Goal: Information Seeking & Learning: Learn about a topic

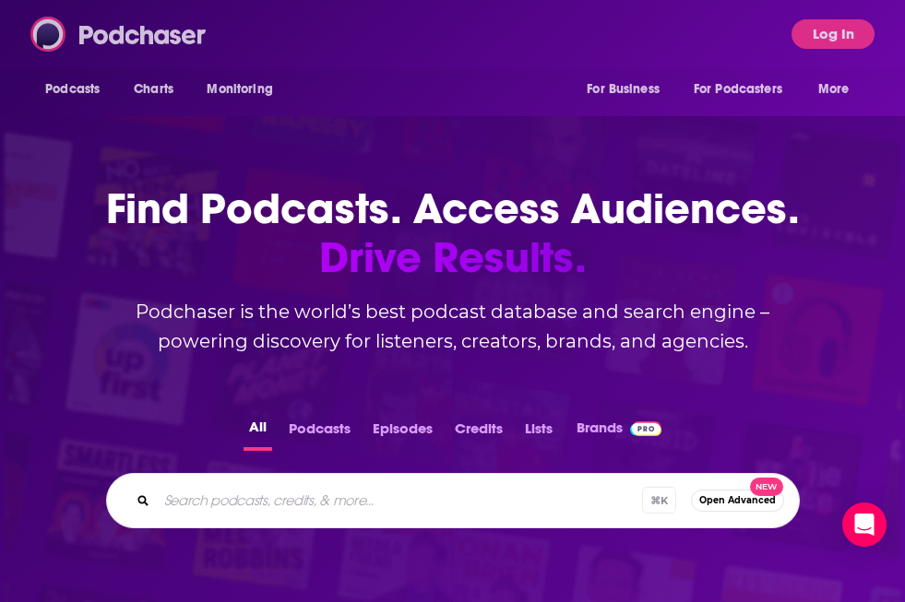
click at [85, 20] on img at bounding box center [118, 34] width 177 height 35
click at [148, 31] on img at bounding box center [118, 34] width 177 height 35
click at [808, 39] on button "Log In" at bounding box center [832, 34] width 83 height 30
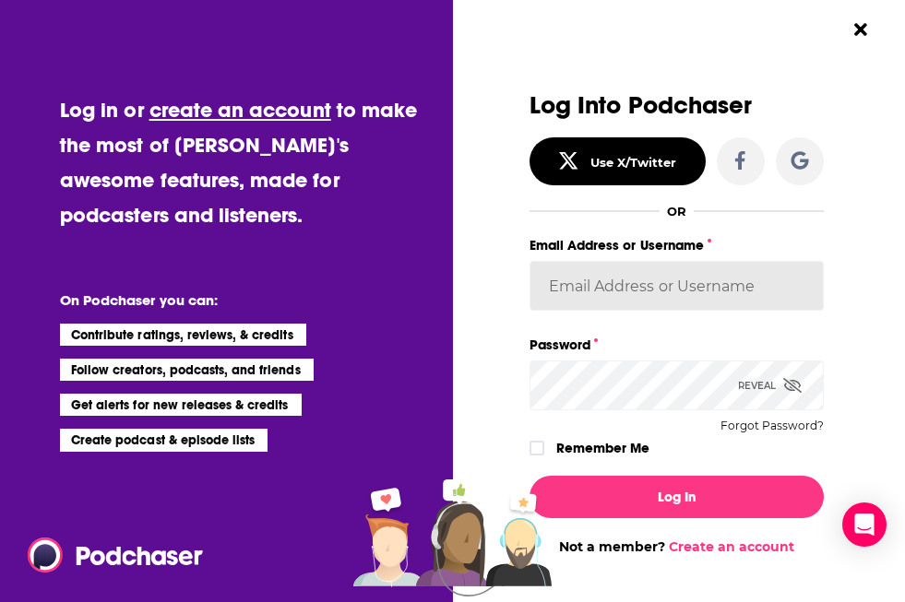
click at [654, 296] on input "Email Address or Username" at bounding box center [676, 286] width 294 height 50
paste input "AutumnKatie"
type input "AutumnKatie"
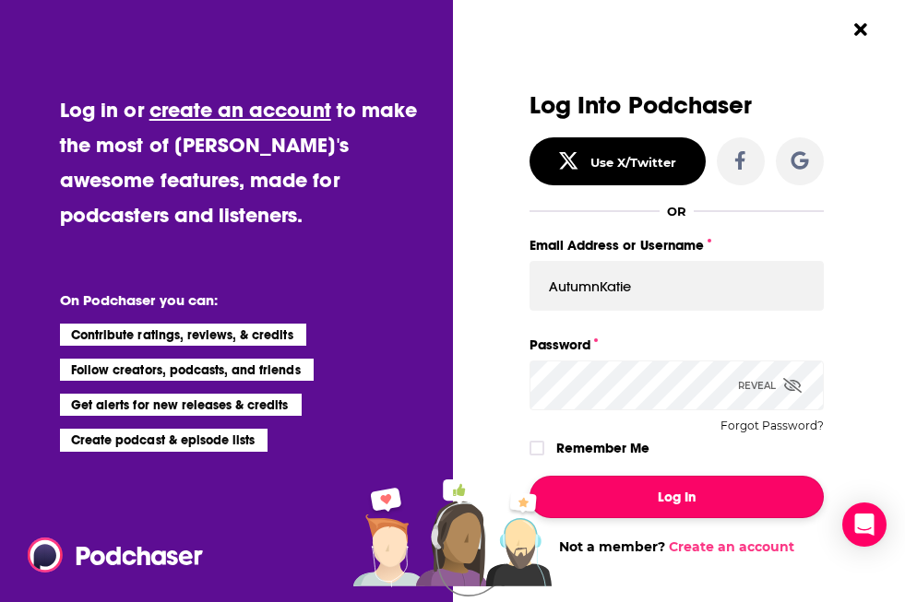
click at [649, 482] on button "Log In" at bounding box center [676, 497] width 294 height 42
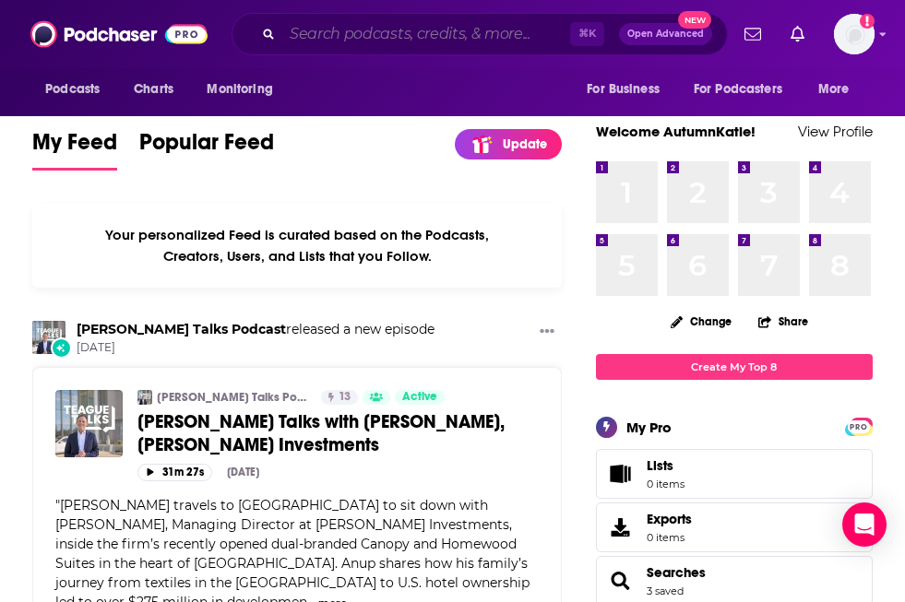
click at [373, 33] on input "Search podcasts, credits, & more..." at bounding box center [426, 34] width 288 height 30
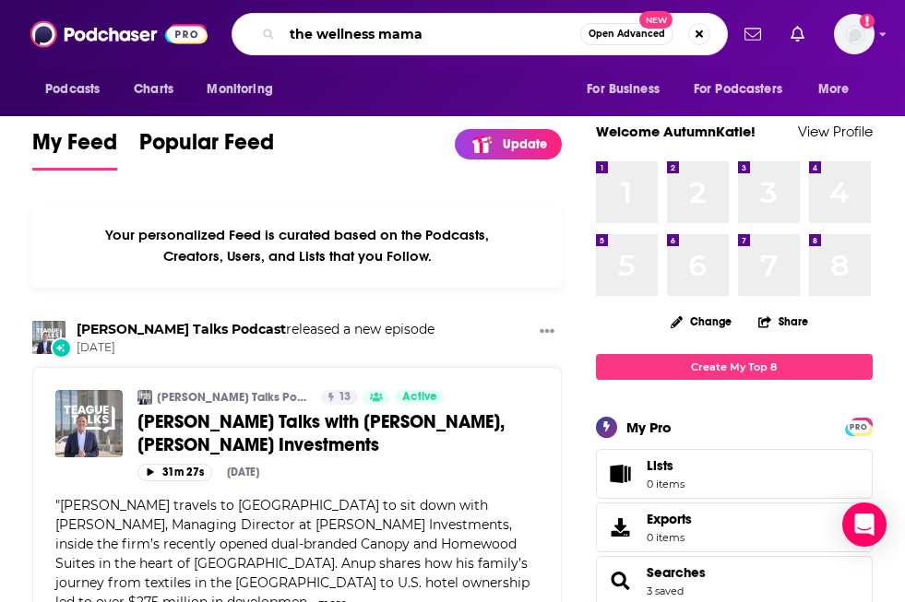
type input "the wellness mama"
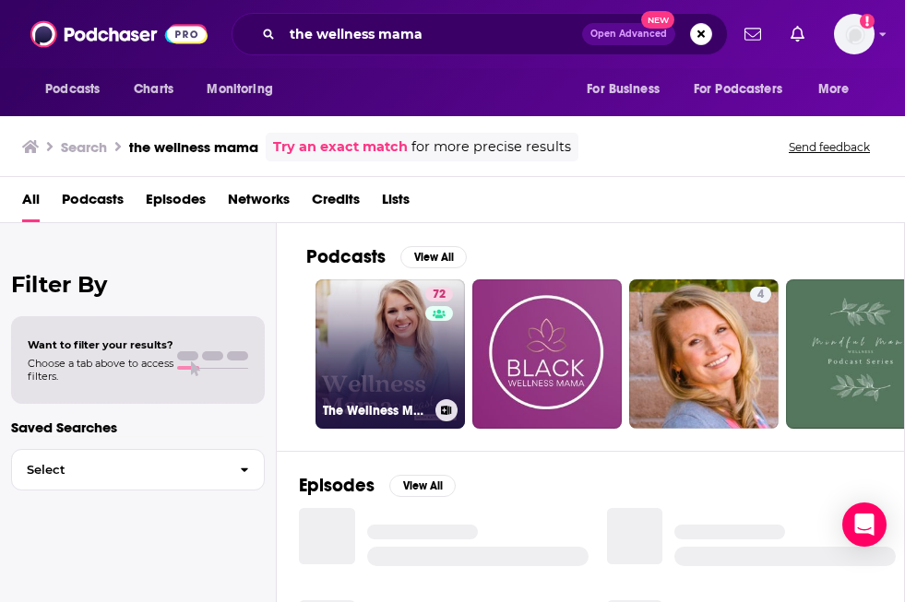
click at [370, 346] on link "72 The Wellness Mama Podcast" at bounding box center [389, 353] width 149 height 149
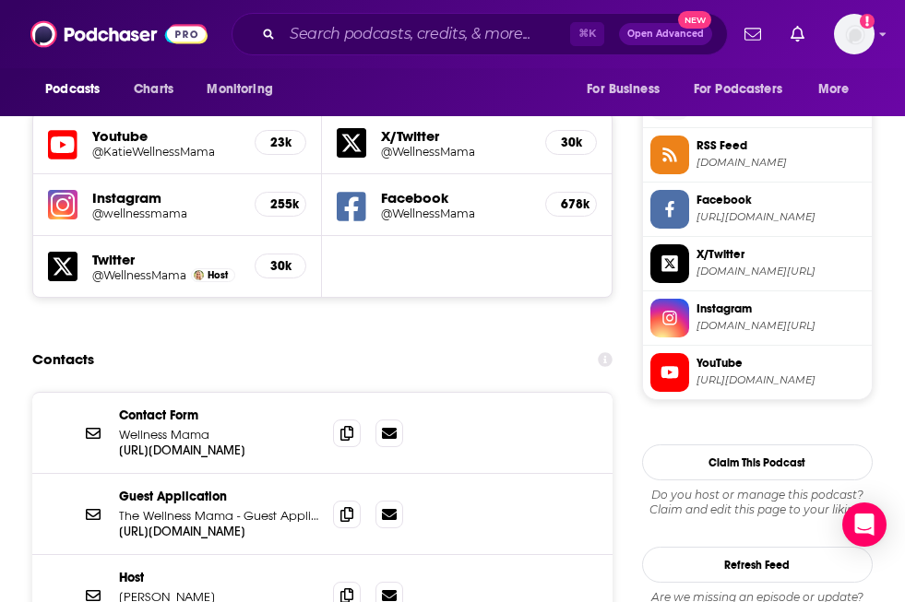
scroll to position [1663, 0]
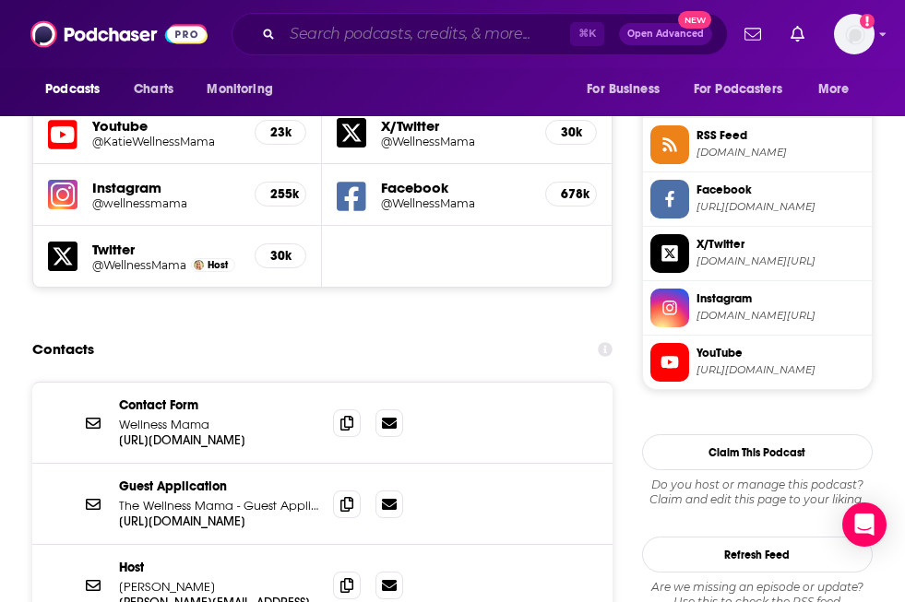
click at [335, 21] on input "Search podcasts, credits, & more..." at bounding box center [426, 34] width 288 height 30
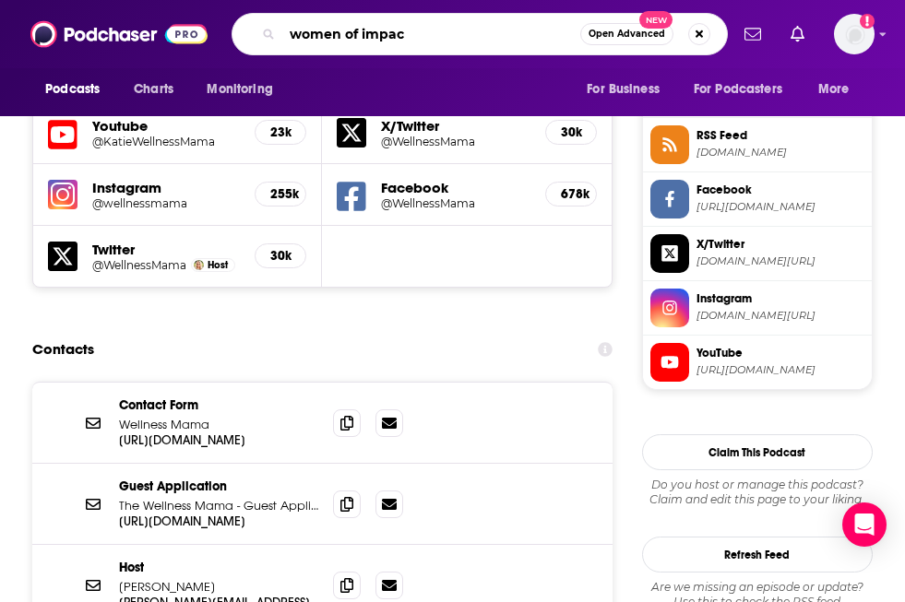
type input "women of impact"
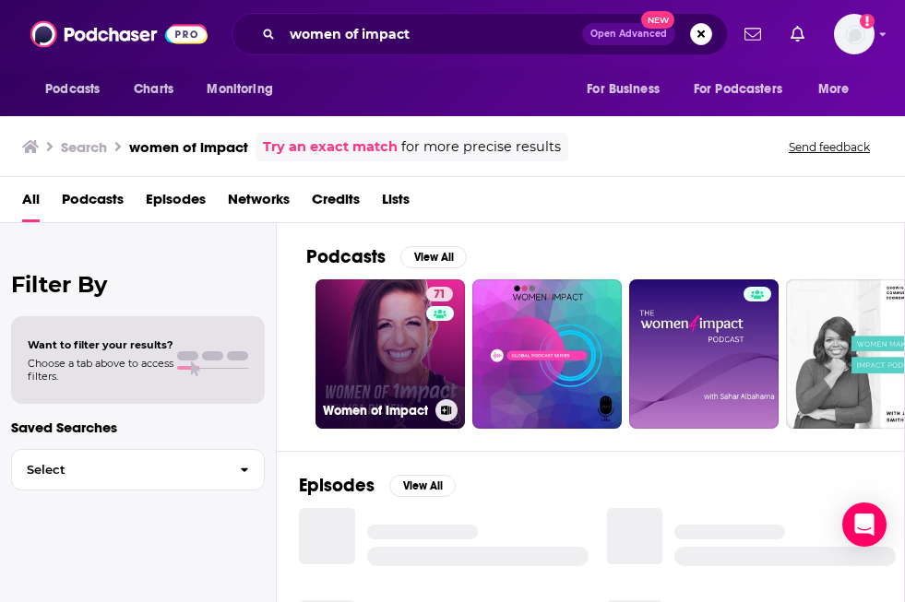
click at [406, 381] on link "71 Women of Impact" at bounding box center [389, 353] width 149 height 149
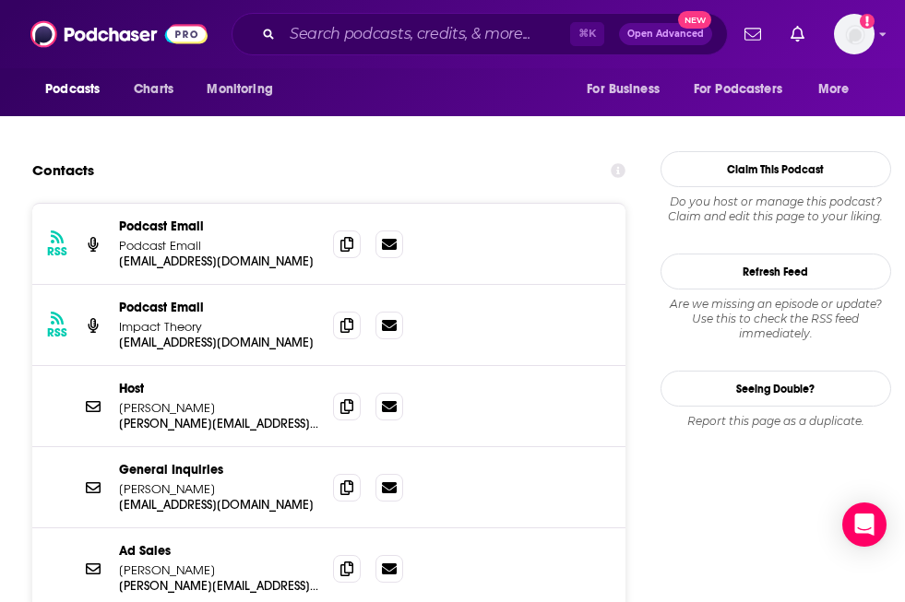
scroll to position [1892, 0]
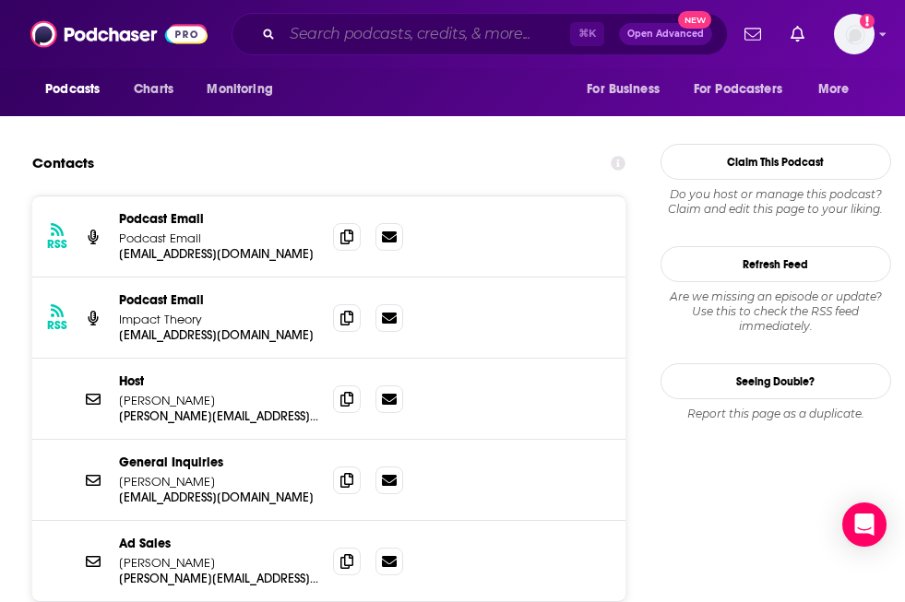
click at [325, 34] on input "Search podcasts, credits, & more..." at bounding box center [426, 34] width 288 height 30
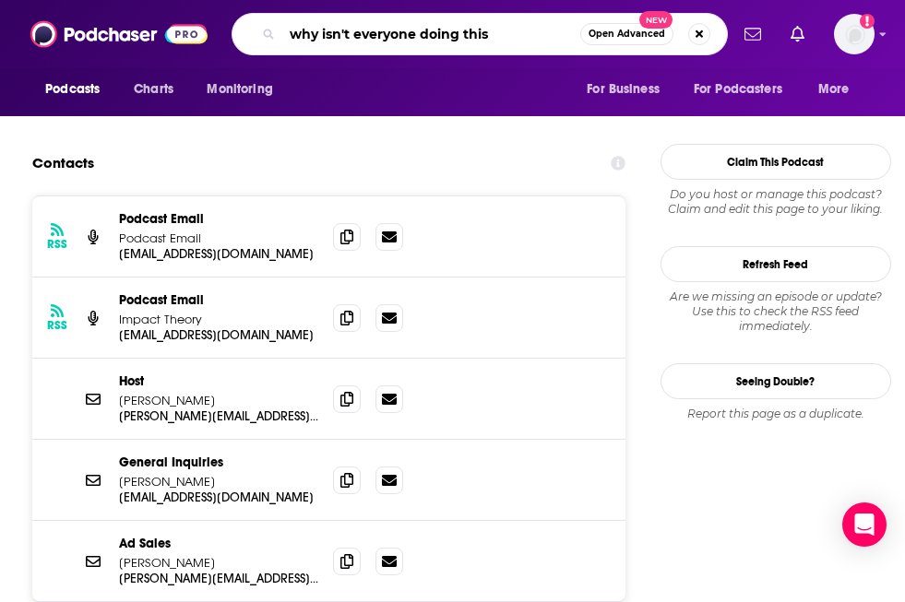
type input "why isn't everyone doing this?"
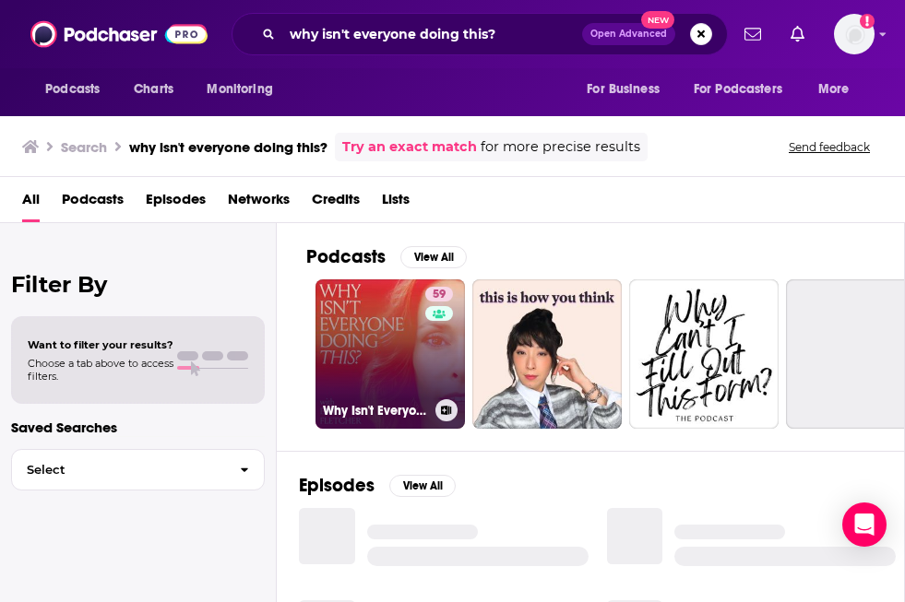
click at [394, 332] on link "59 Why Isn't Everyone Doing This? with [PERSON_NAME]" at bounding box center [389, 353] width 149 height 149
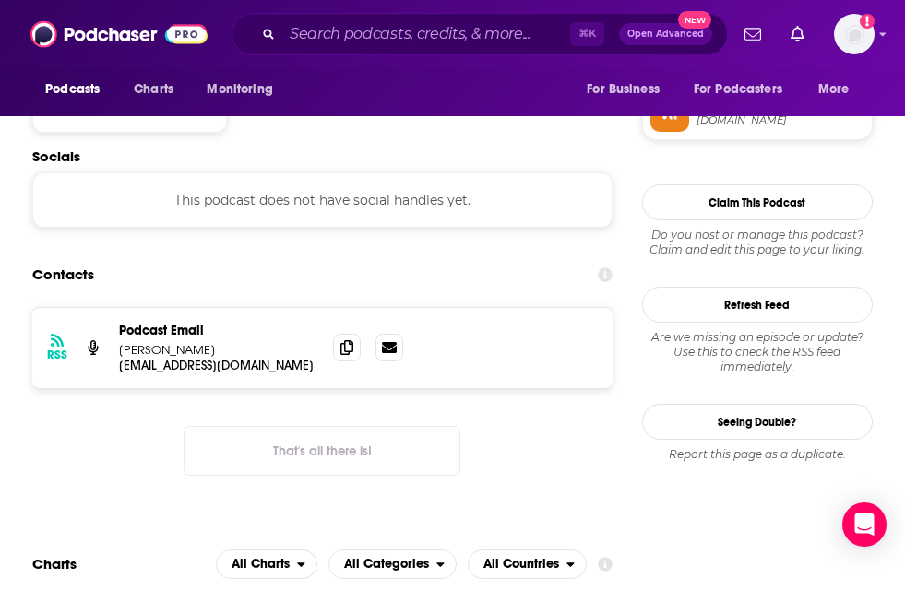
scroll to position [1518, 0]
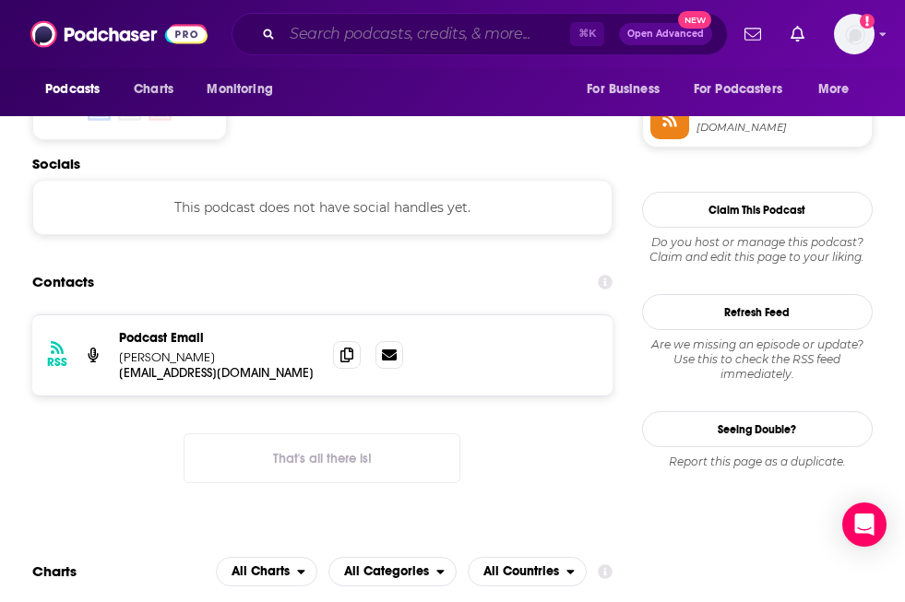
click at [443, 34] on input "Search podcasts, credits, & more..." at bounding box center [426, 34] width 288 height 30
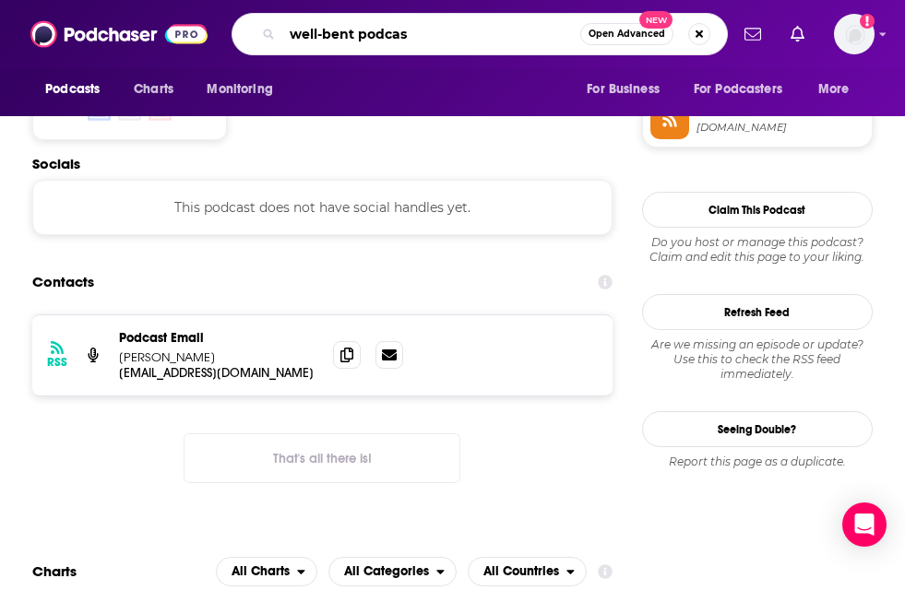
type input "well-bent podcast"
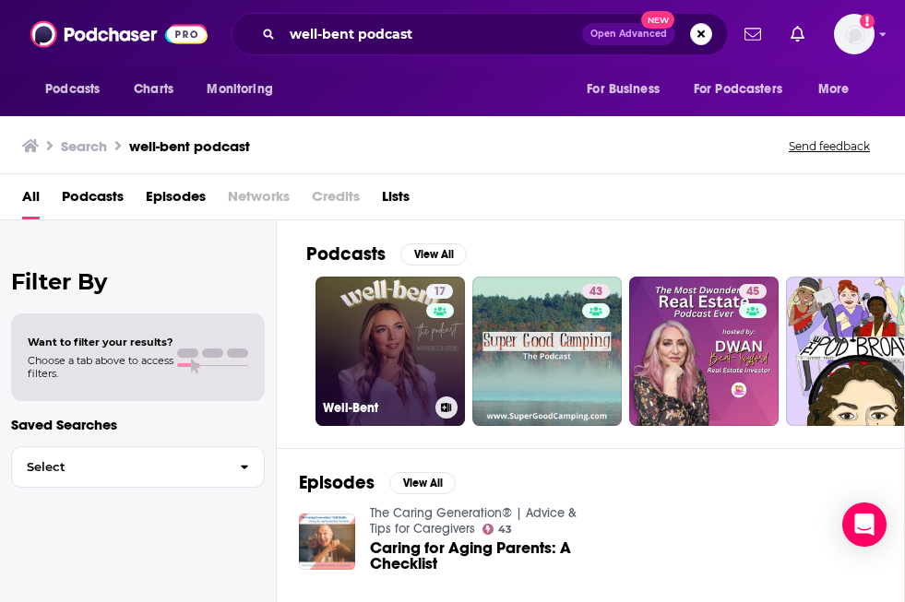
click at [396, 315] on link "17 Well-Bent" at bounding box center [389, 351] width 149 height 149
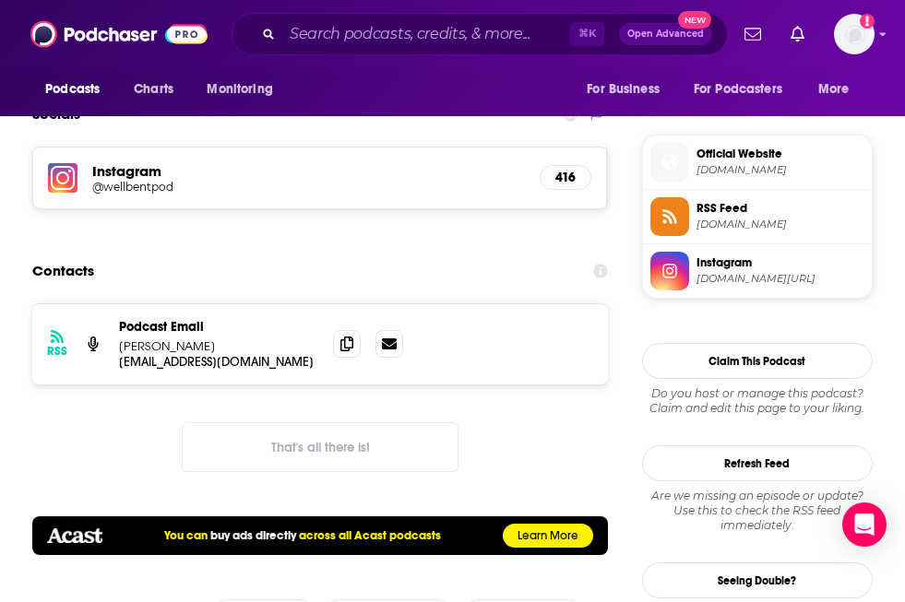
scroll to position [1453, 0]
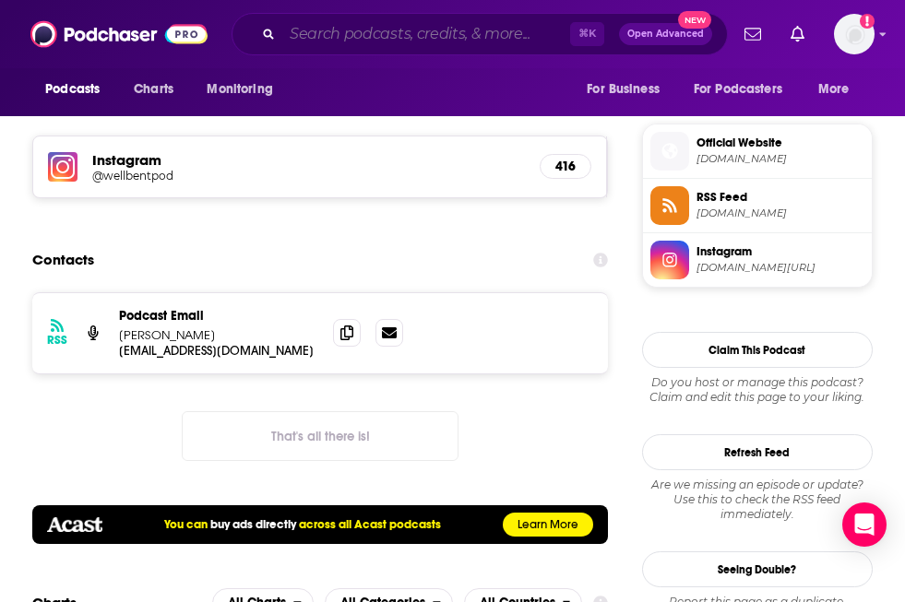
click at [293, 34] on input "Search podcasts, credits, & more..." at bounding box center [426, 34] width 288 height 30
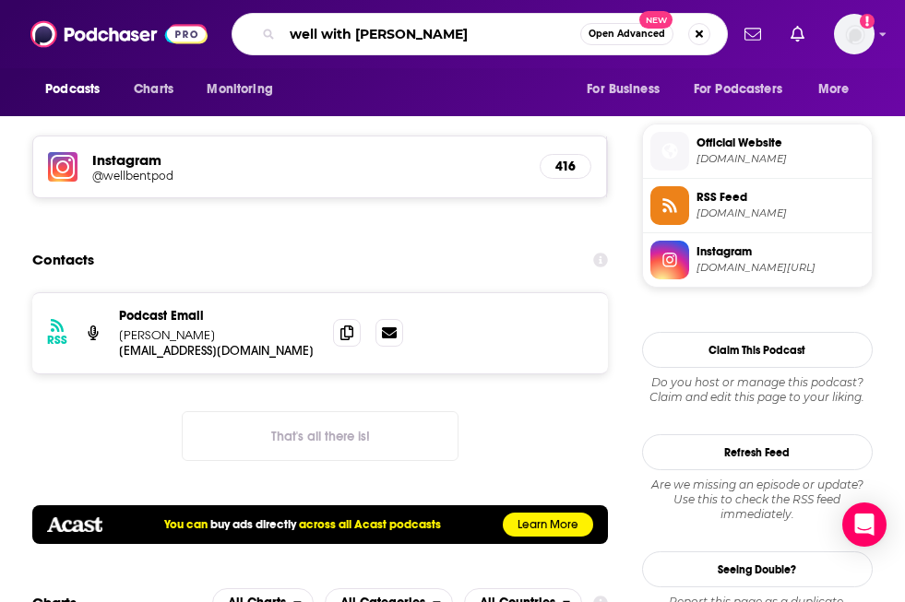
type input "well with [PERSON_NAME]"
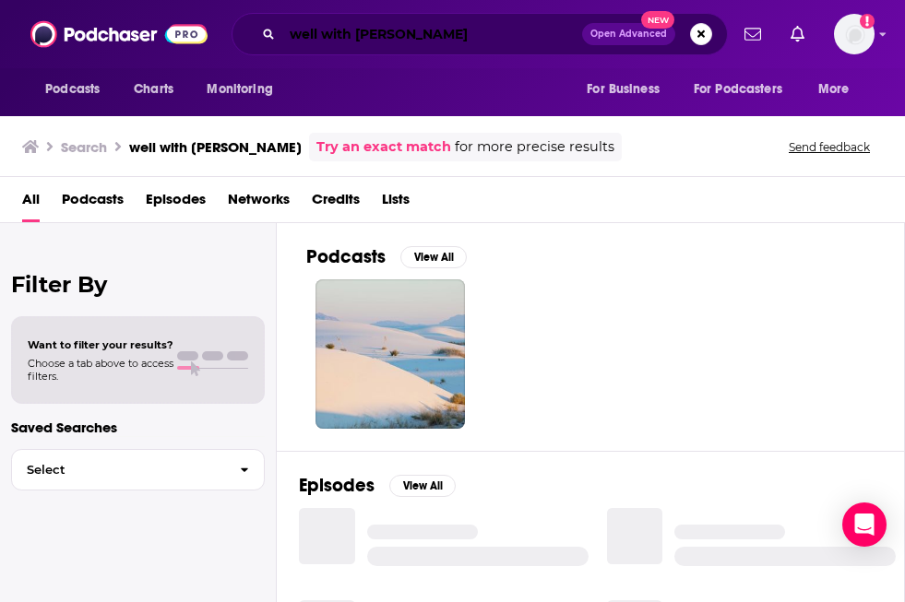
click at [426, 31] on input "well with [PERSON_NAME]" at bounding box center [432, 34] width 300 height 30
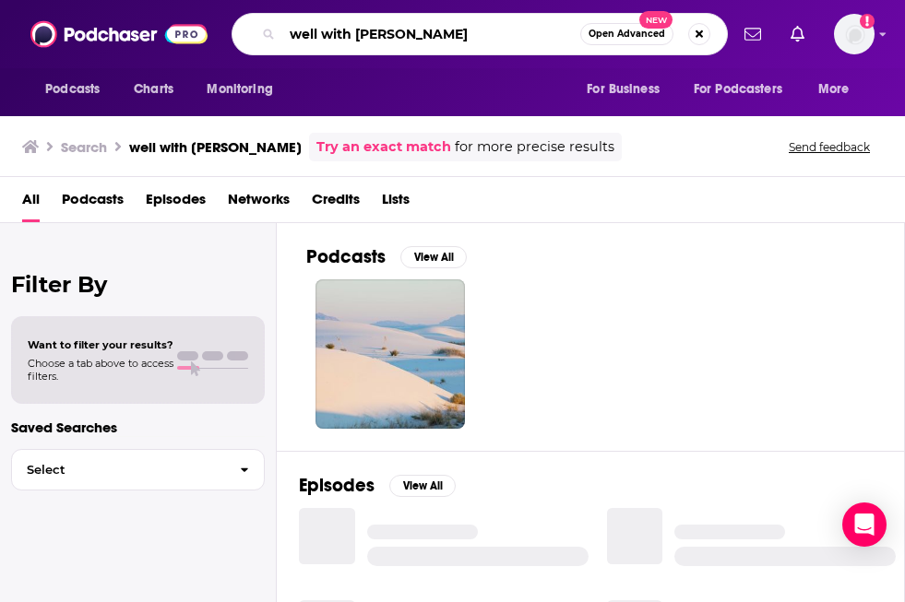
type input "well with [PERSON_NAME]"
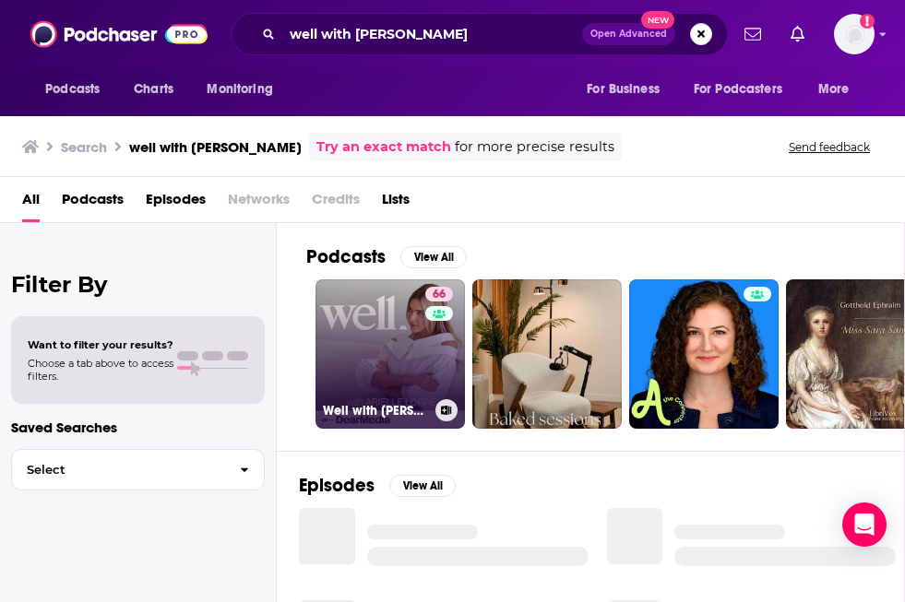
click at [360, 342] on link "66 Well with [PERSON_NAME]" at bounding box center [389, 353] width 149 height 149
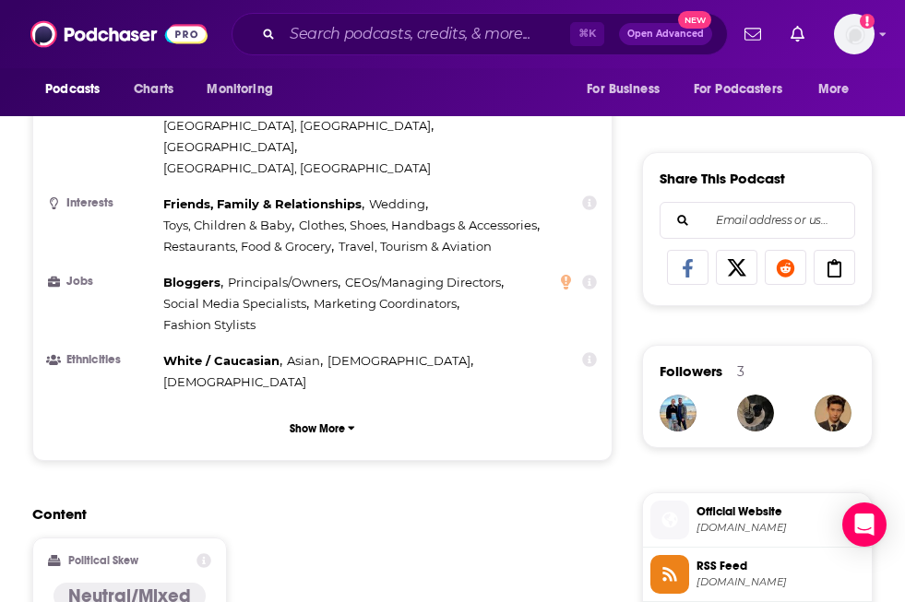
scroll to position [1104, 0]
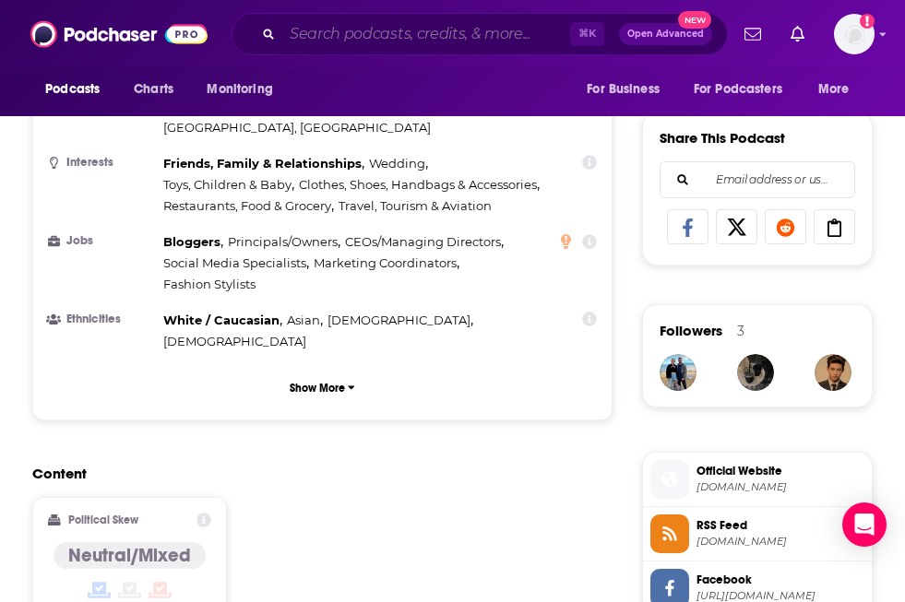
click at [370, 41] on input "Search podcasts, credits, & more..." at bounding box center [426, 34] width 288 height 30
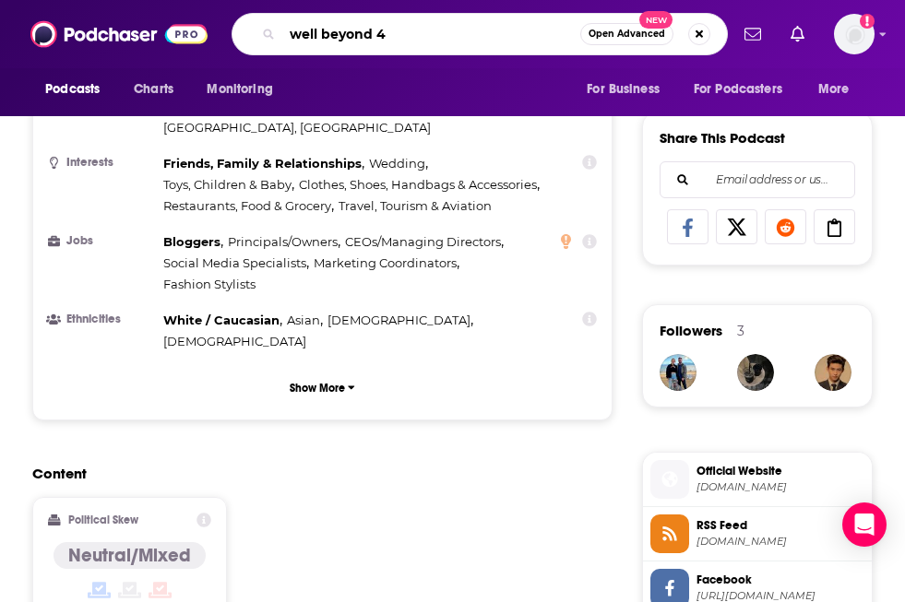
type input "well beyond 40"
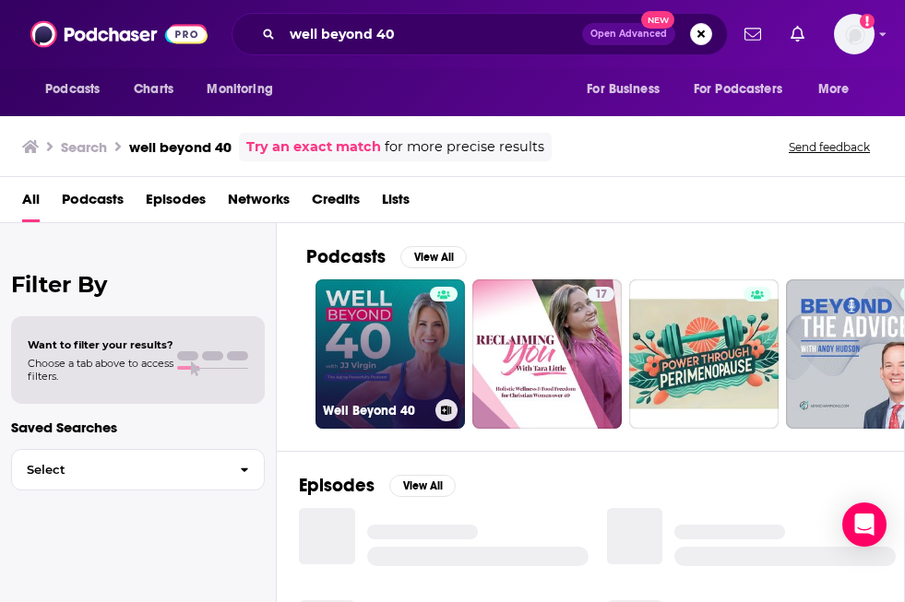
click at [383, 348] on link "Well Beyond 40" at bounding box center [389, 353] width 149 height 149
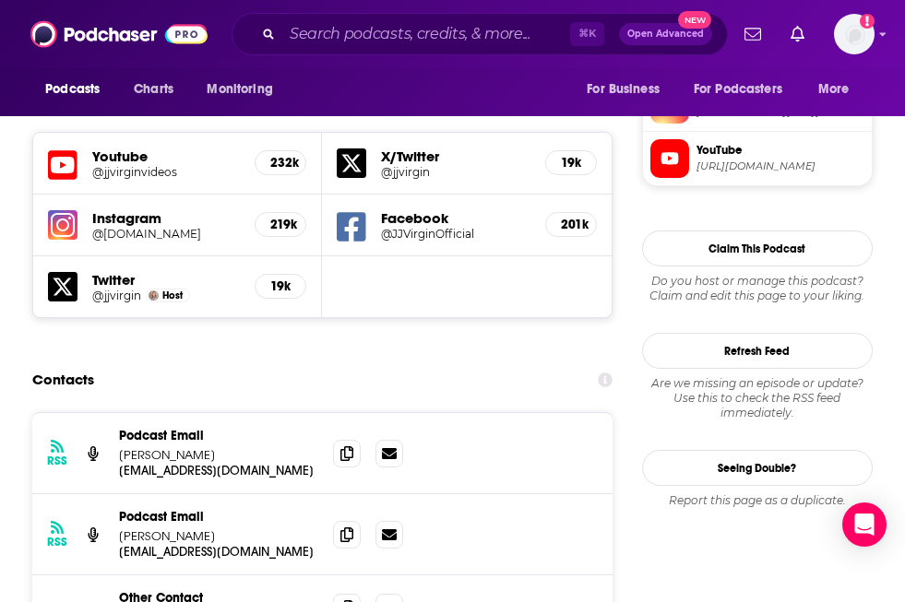
scroll to position [1716, 0]
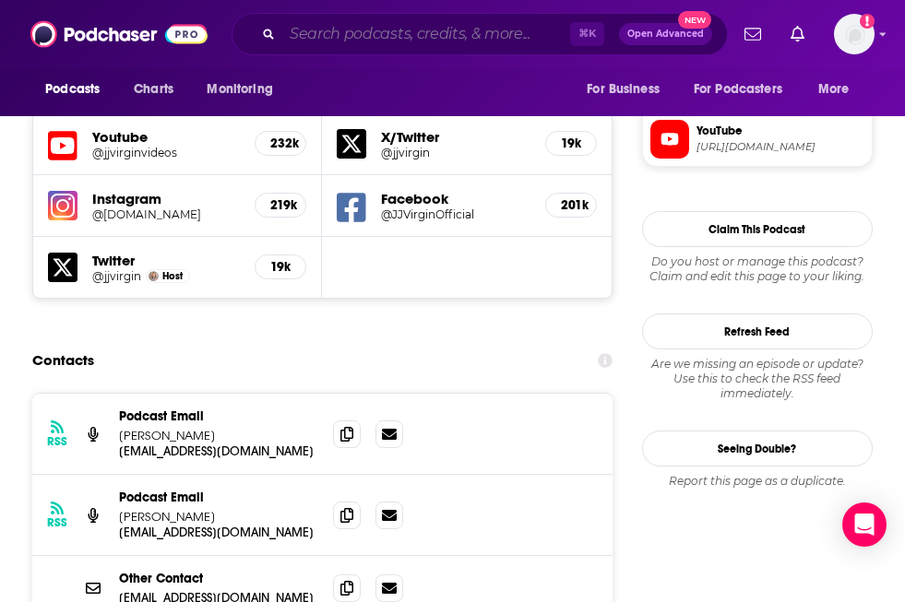
click at [310, 32] on input "Search podcasts, credits, & more..." at bounding box center [426, 34] width 288 height 30
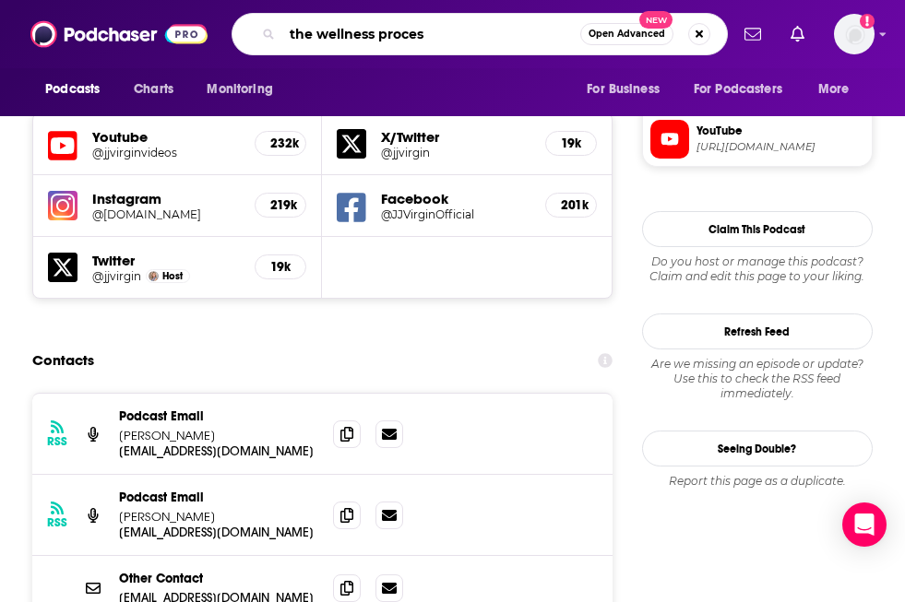
type input "the wellness process"
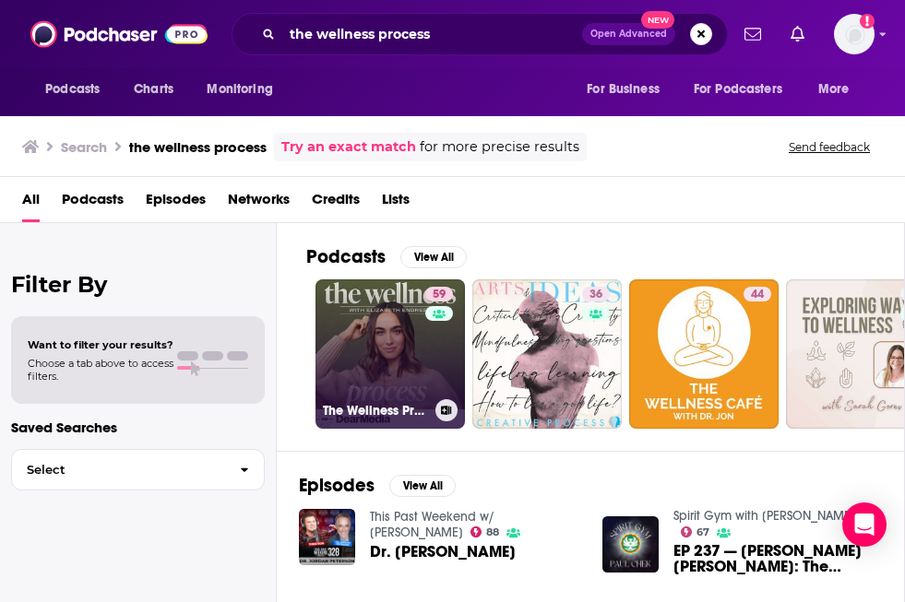
click at [405, 383] on link "59 The Wellness Process" at bounding box center [389, 353] width 149 height 149
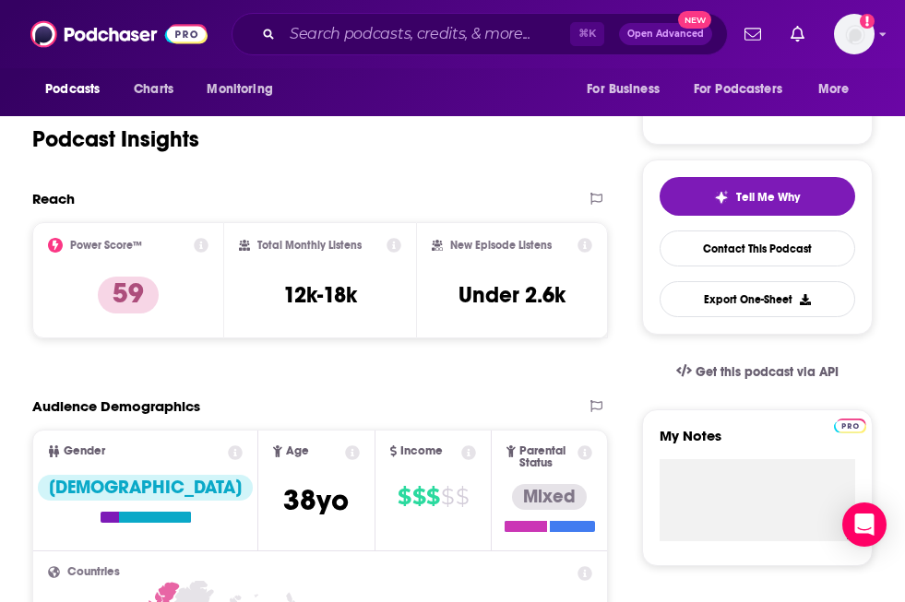
scroll to position [322, 0]
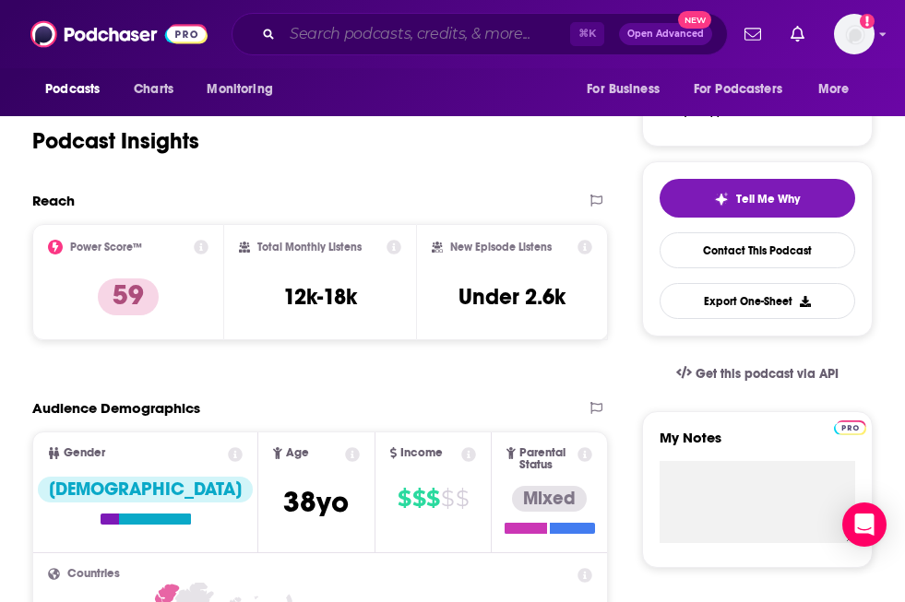
click at [329, 37] on input "Search podcasts, credits, & more..." at bounding box center [426, 34] width 288 height 30
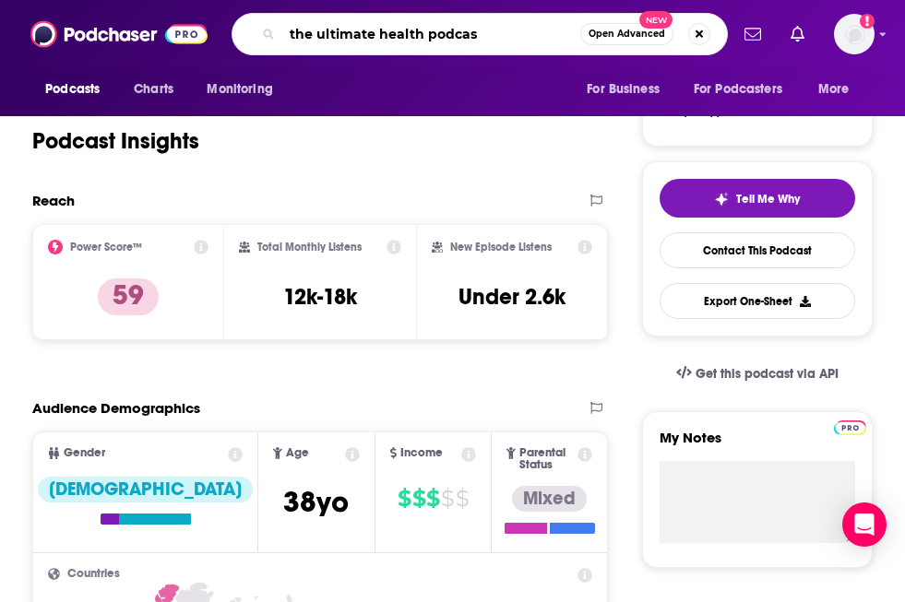
type input "the ultimate health podcast"
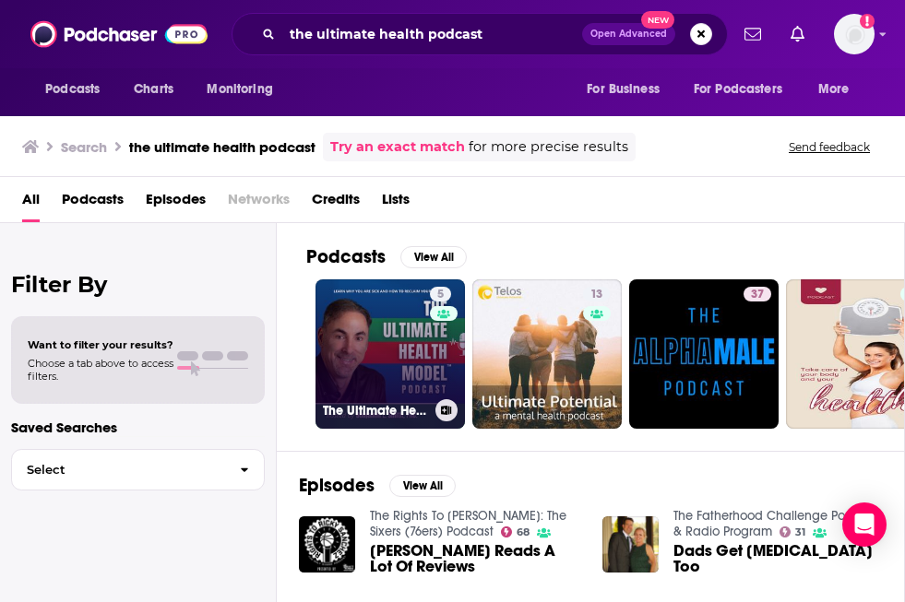
click at [398, 326] on link "5 The Ultimate Health Model Podcast" at bounding box center [389, 353] width 149 height 149
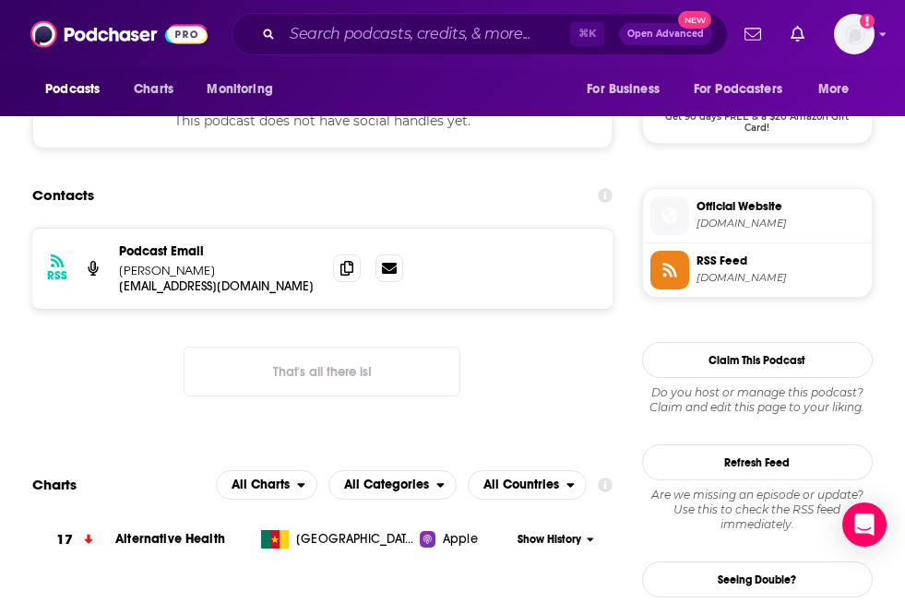
scroll to position [1420, 0]
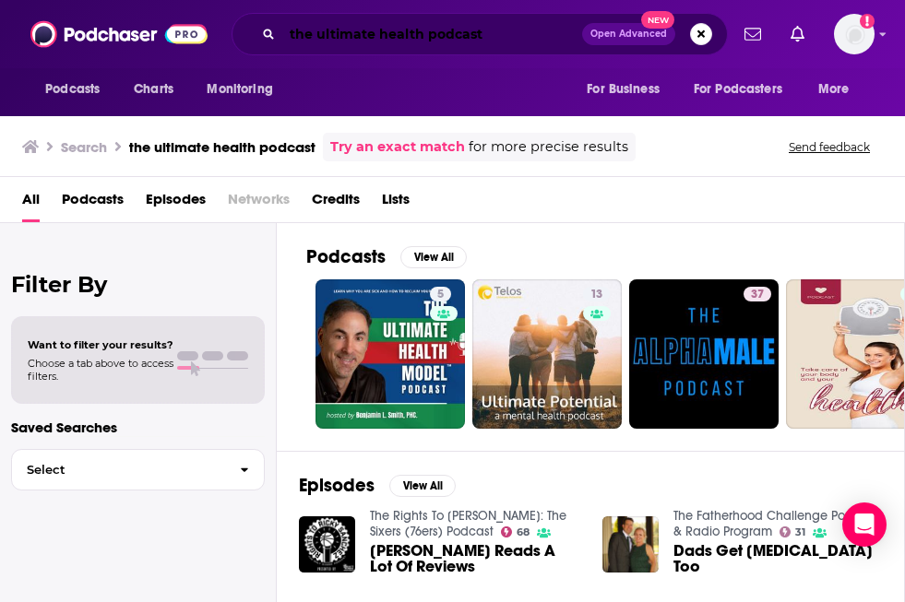
click at [368, 24] on input "the ultimate health podcast" at bounding box center [432, 34] width 300 height 30
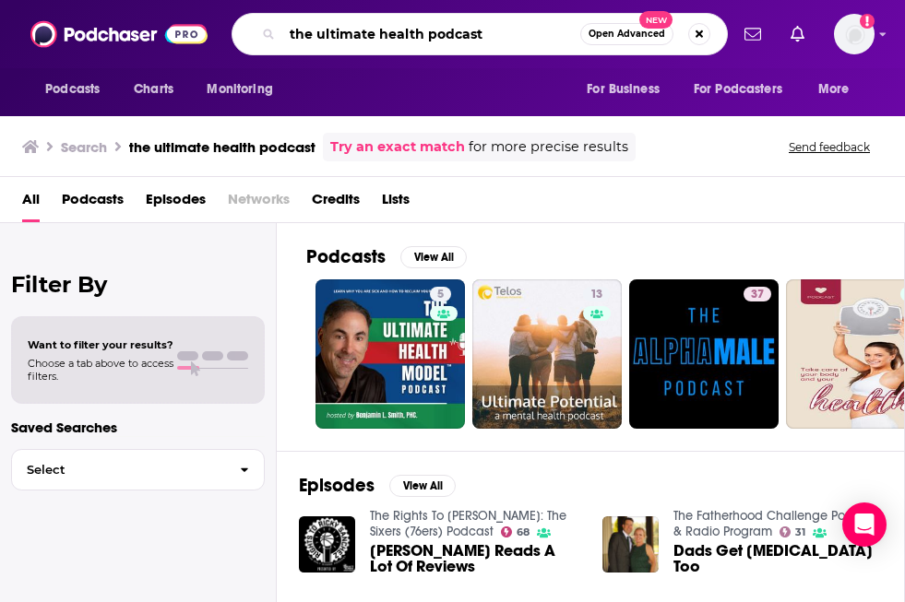
click at [368, 24] on input "the ultimate health podcast" at bounding box center [431, 34] width 298 height 30
type input "the top line"
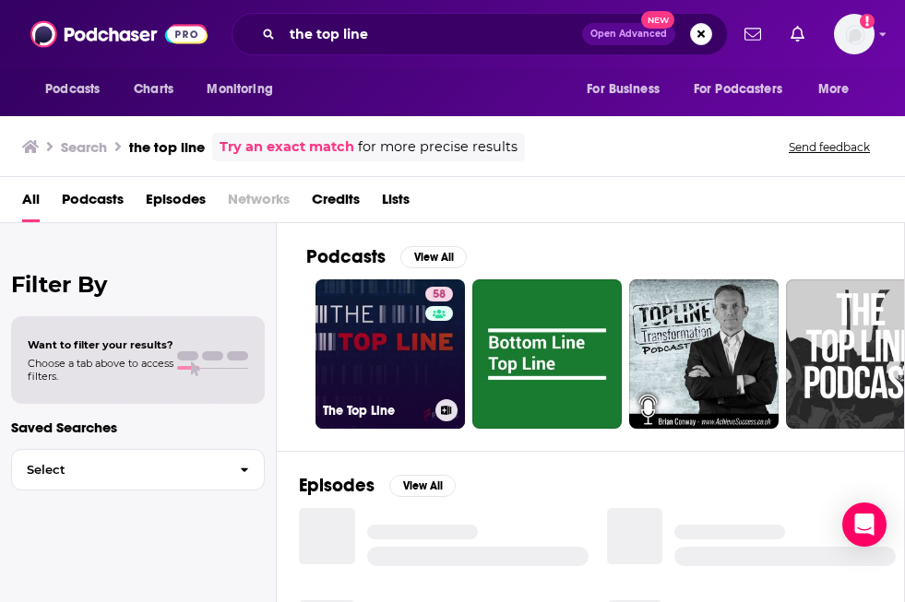
click at [361, 351] on link "58 The Top Line" at bounding box center [389, 353] width 149 height 149
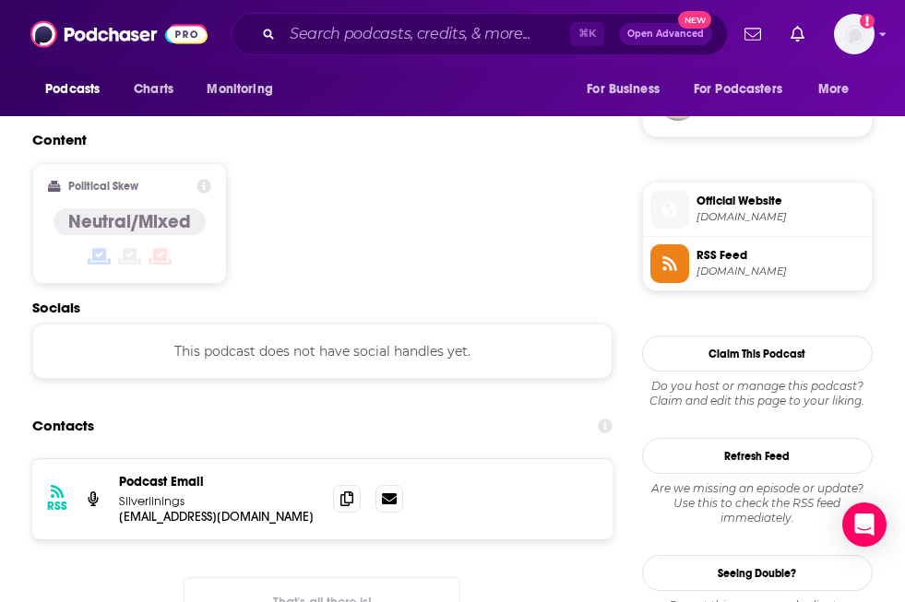
scroll to position [1370, 0]
